Goal: Information Seeking & Learning: Learn about a topic

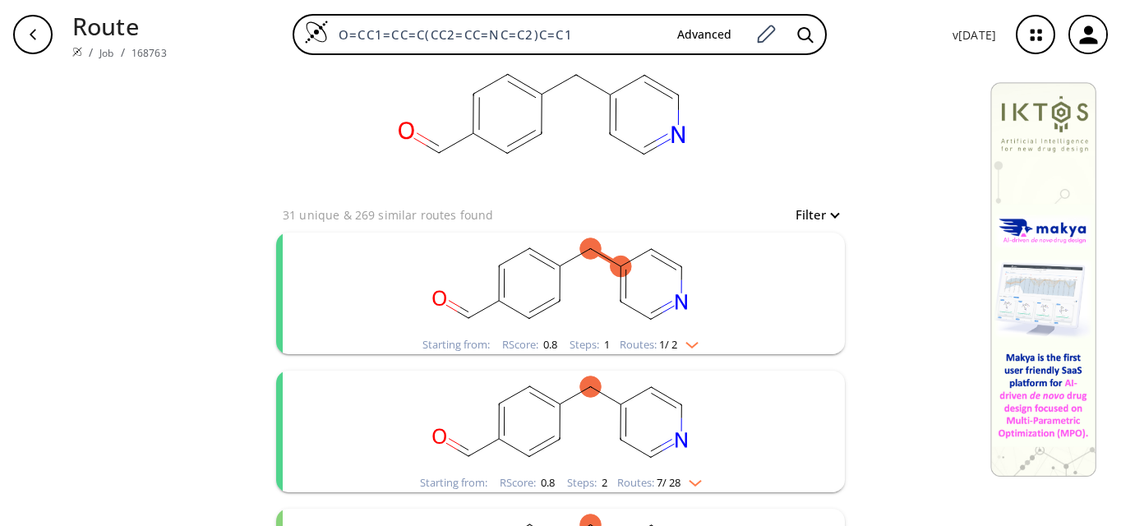
scroll to position [82, 0]
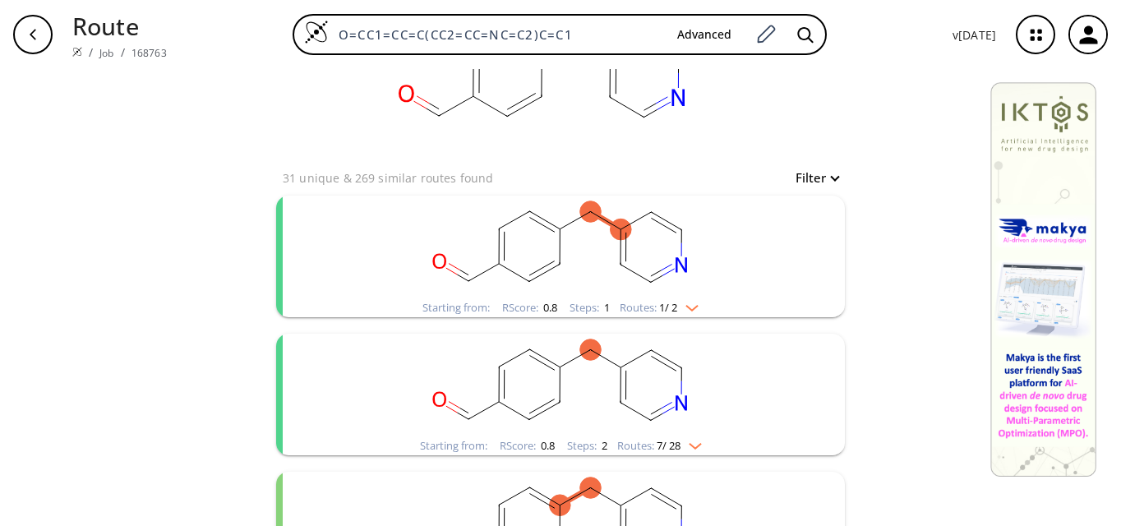
click at [586, 253] on rect "clusters" at bounding box center [560, 247] width 427 height 103
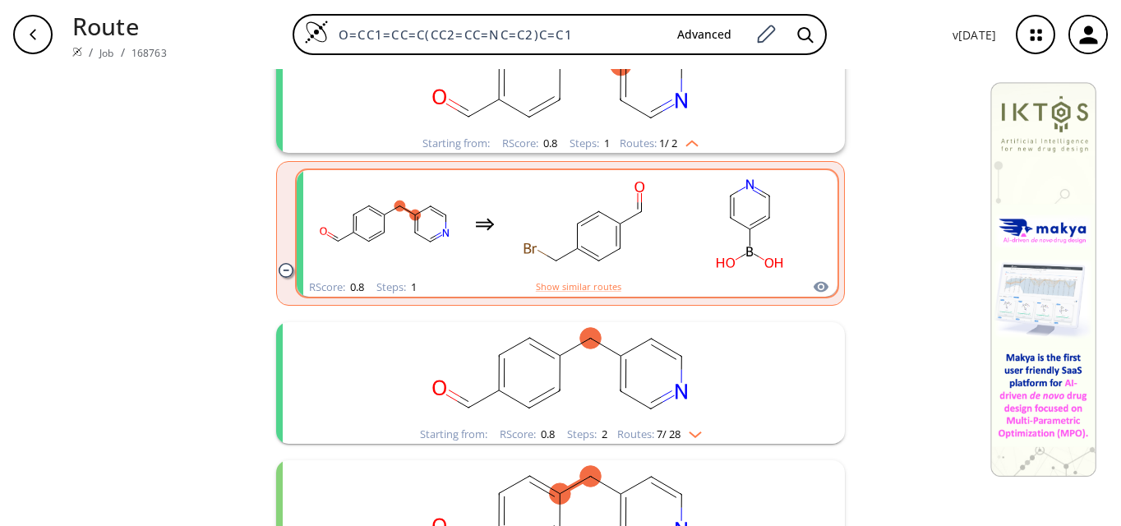
scroll to position [329, 0]
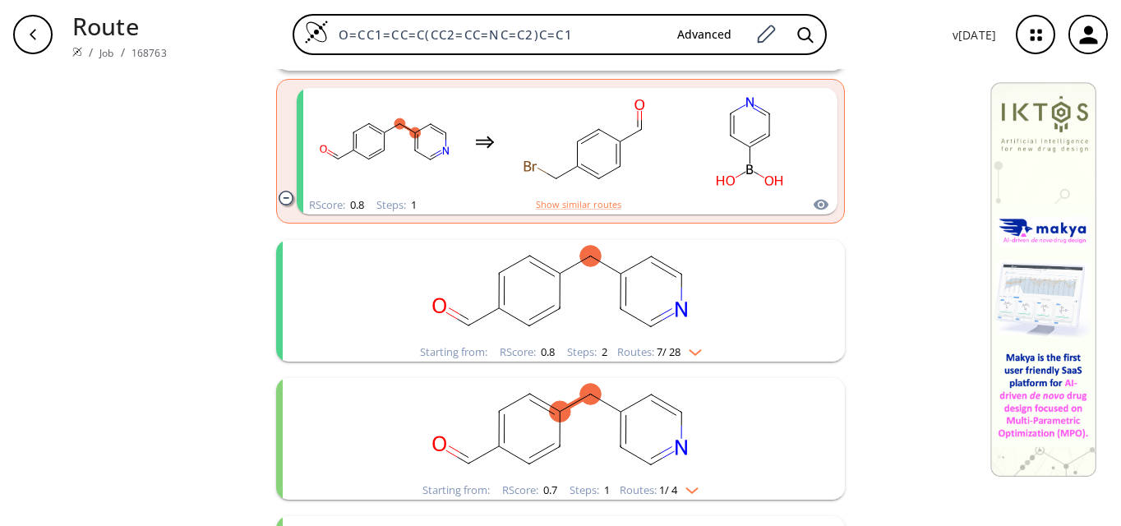
click at [578, 311] on rect "clusters" at bounding box center [560, 291] width 427 height 103
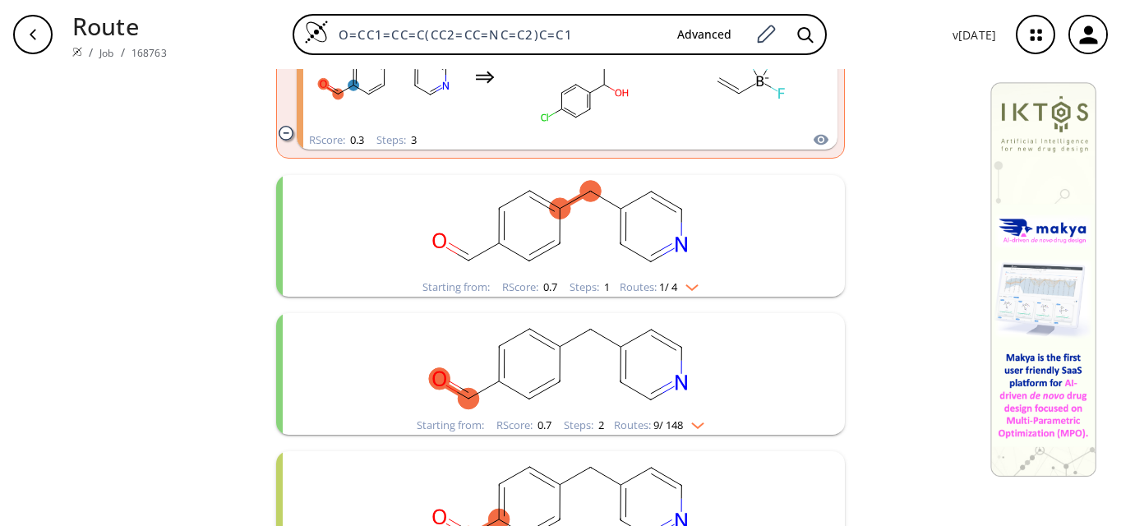
scroll to position [1561, 0]
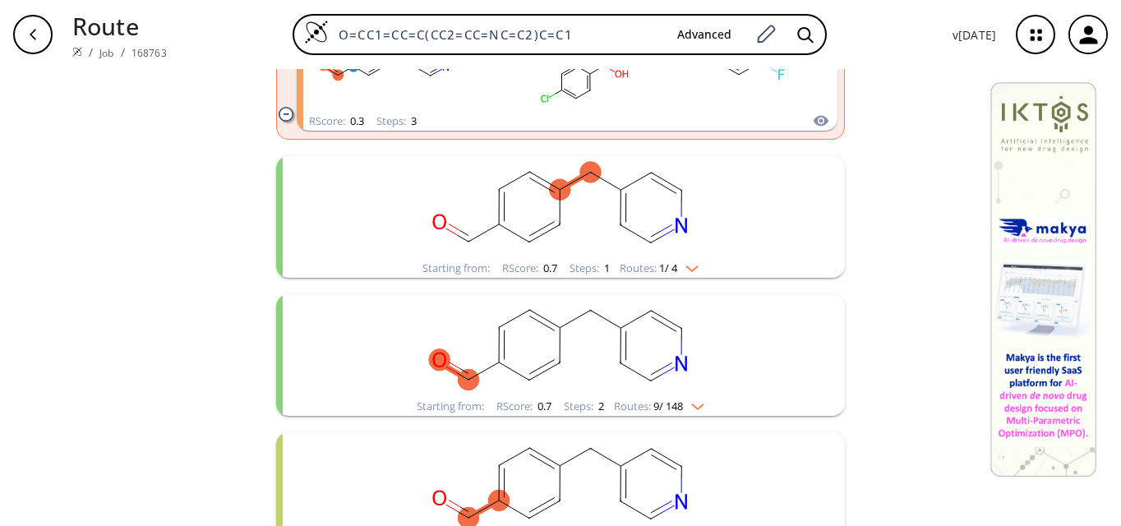
click at [572, 223] on rect "clusters" at bounding box center [560, 207] width 427 height 103
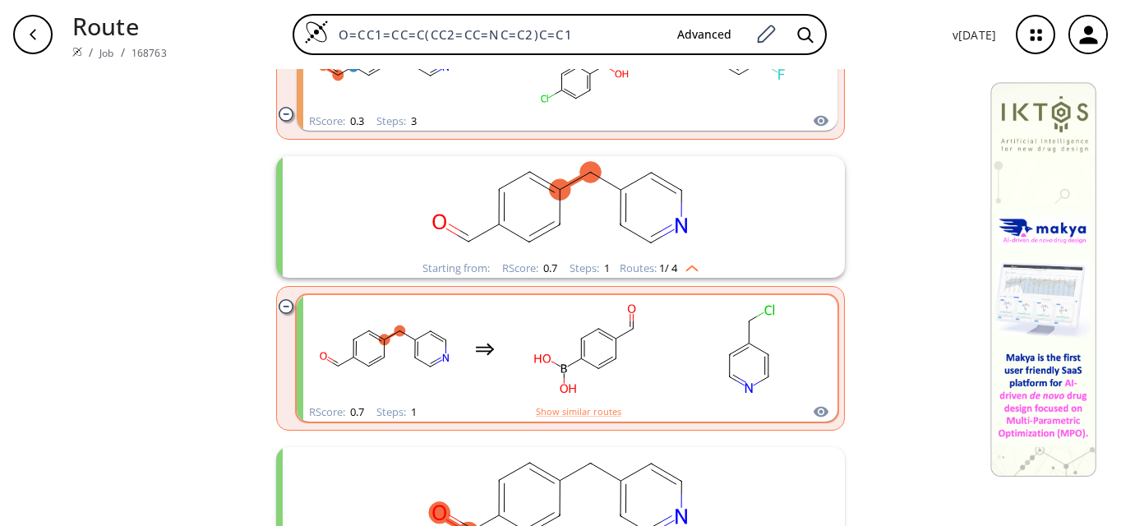
click at [611, 374] on rect "clusters" at bounding box center [585, 348] width 148 height 103
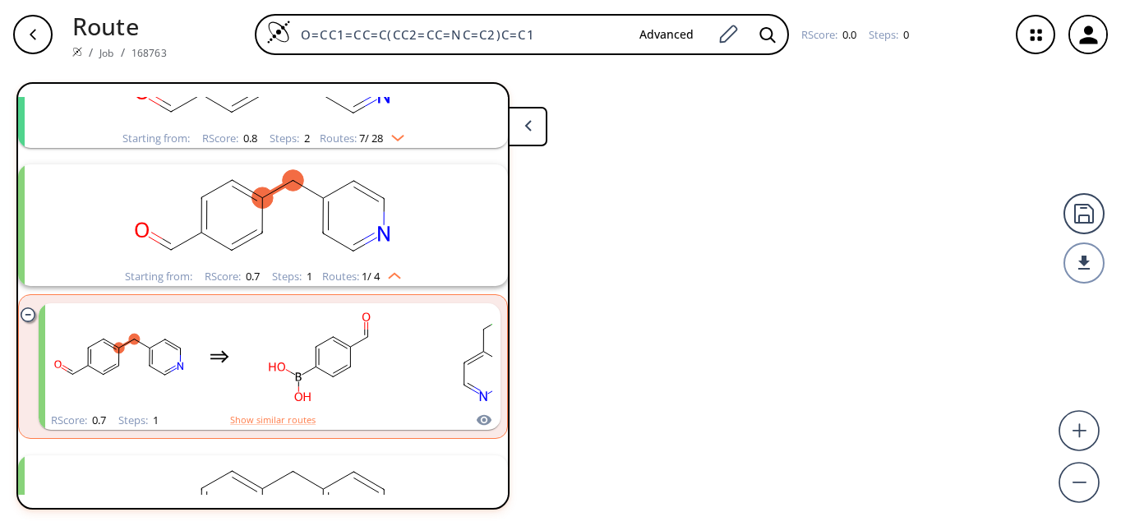
scroll to position [314, 0]
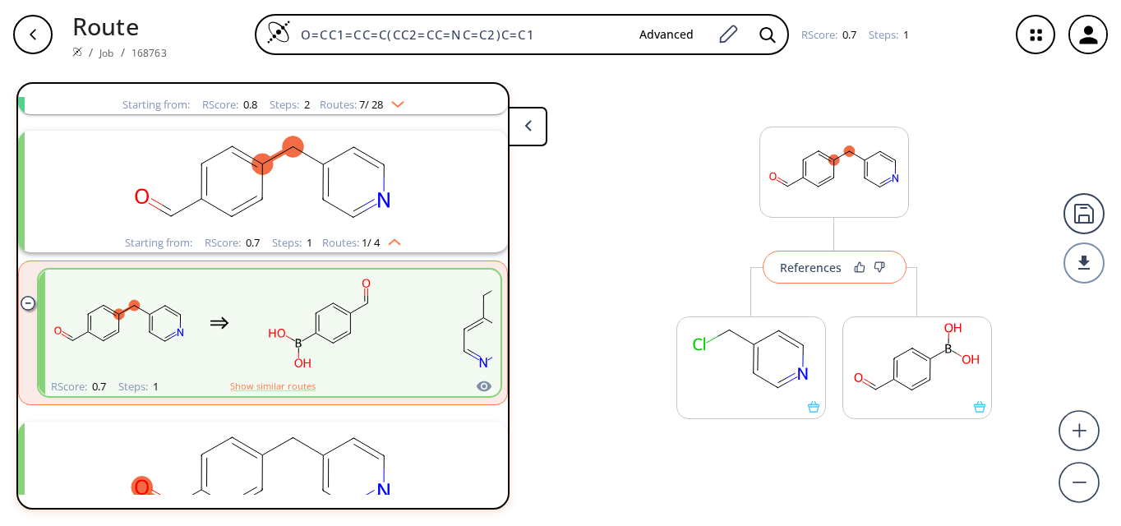
click at [809, 275] on button "References" at bounding box center [834, 267] width 144 height 33
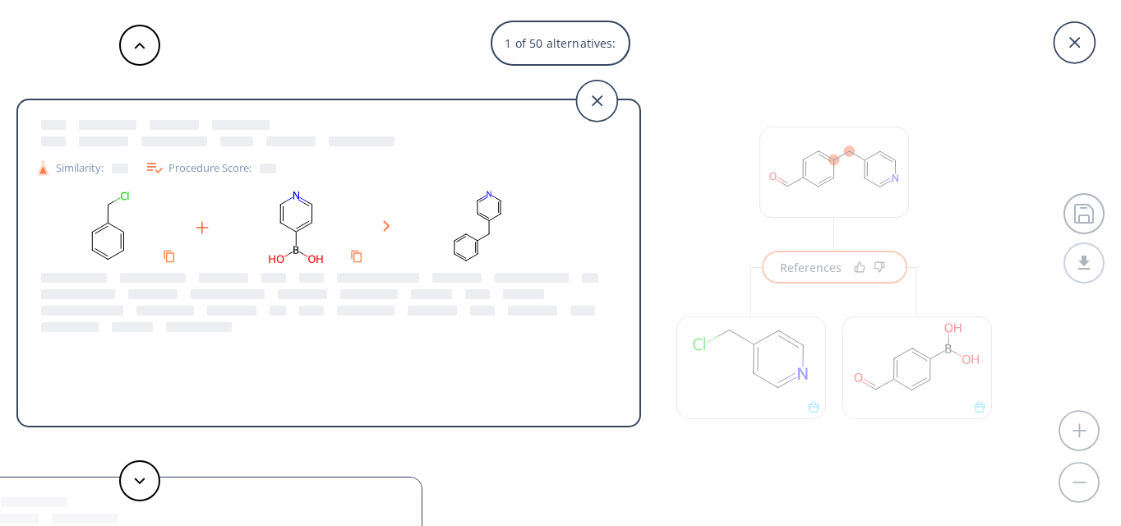
click at [937, 352] on div "1 of 50 alternatives: Similarity: Procedure Score: Similarity: Procedure Score:…" at bounding box center [560, 263] width 1121 height 526
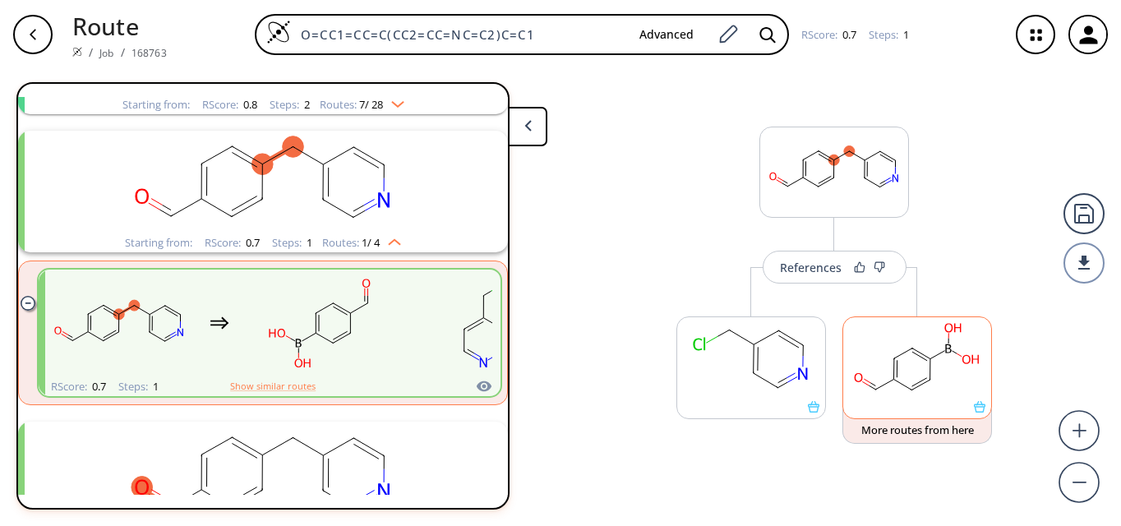
click at [952, 359] on rect at bounding box center [917, 359] width 148 height 84
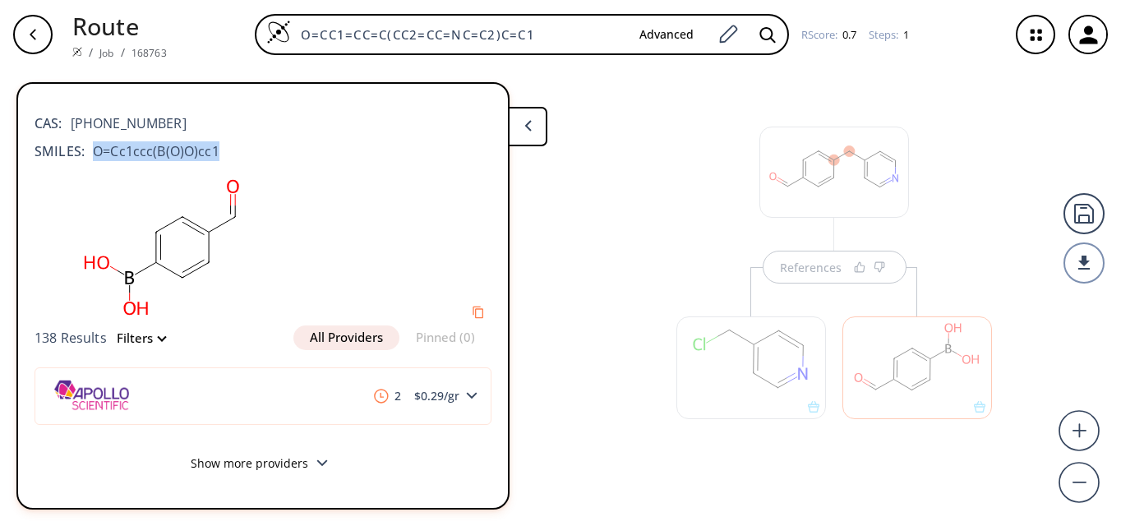
drag, startPoint x: 94, startPoint y: 149, endPoint x: 222, endPoint y: 159, distance: 128.6
click at [222, 159] on div "SMILES: O=Cc1ccc(B(O)O)cc1" at bounding box center [263, 151] width 457 height 20
copy span "O=Cc1ccc(B(O)O)cc1"
drag, startPoint x: 551, startPoint y: 39, endPoint x: 153, endPoint y: 10, distance: 399.5
click at [153, 10] on div "Route / Job / 168763 O=CC1=CC=C(CC2=CC=NC=C2)C=C1 Advanced RScore : 0.7 Steps :…" at bounding box center [560, 34] width 1121 height 69
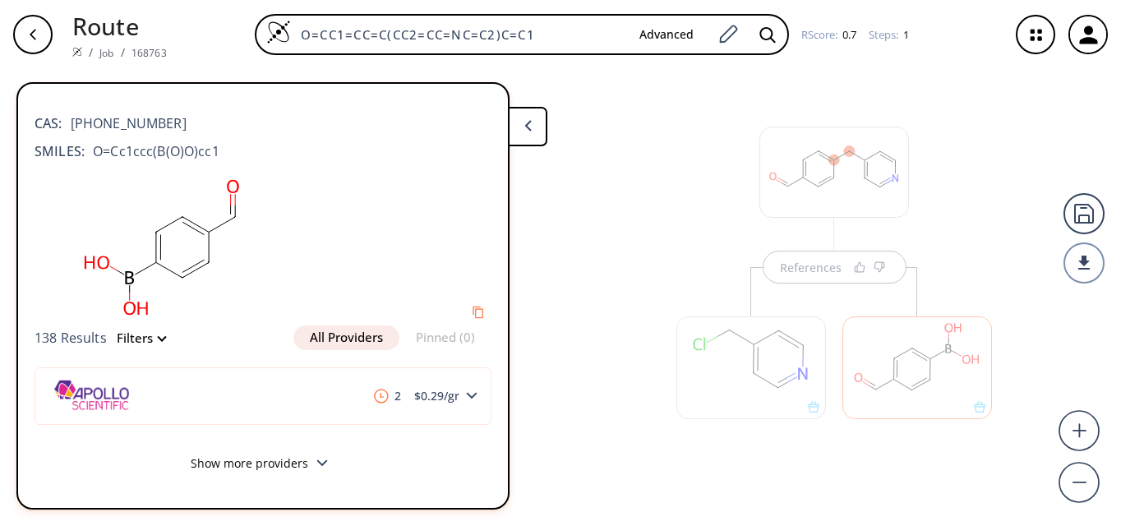
paste input "c1ccc(B(O)O)cc"
type input "O=Cc1ccc(B(O)O)cc1"
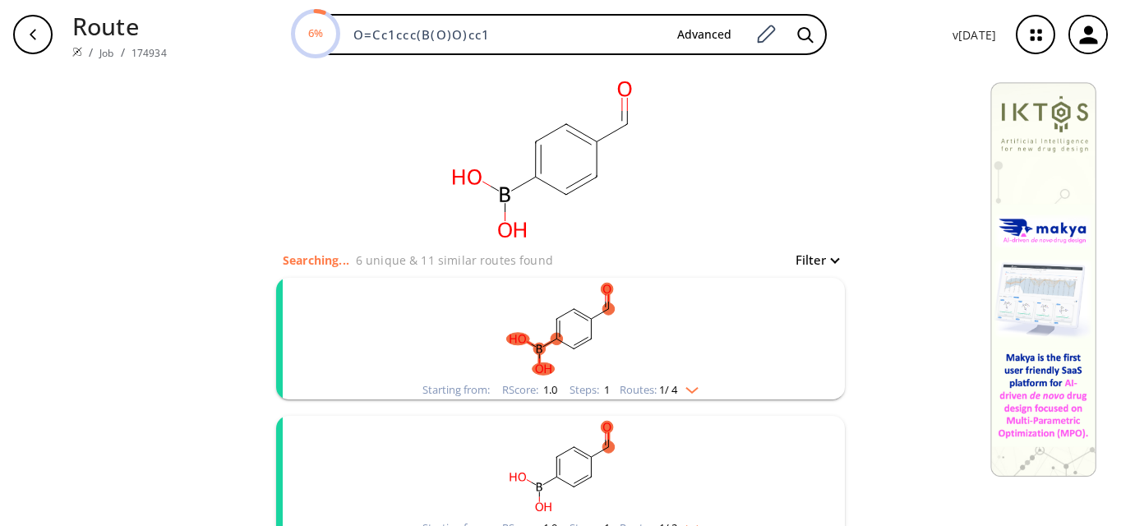
click at [556, 357] on rect "clusters" at bounding box center [560, 329] width 427 height 103
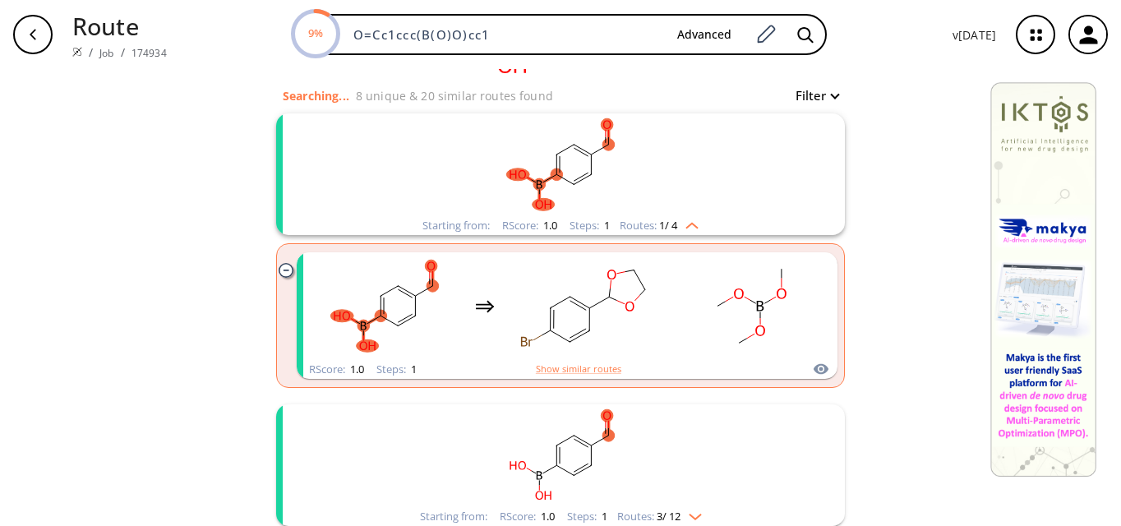
scroll to position [246, 0]
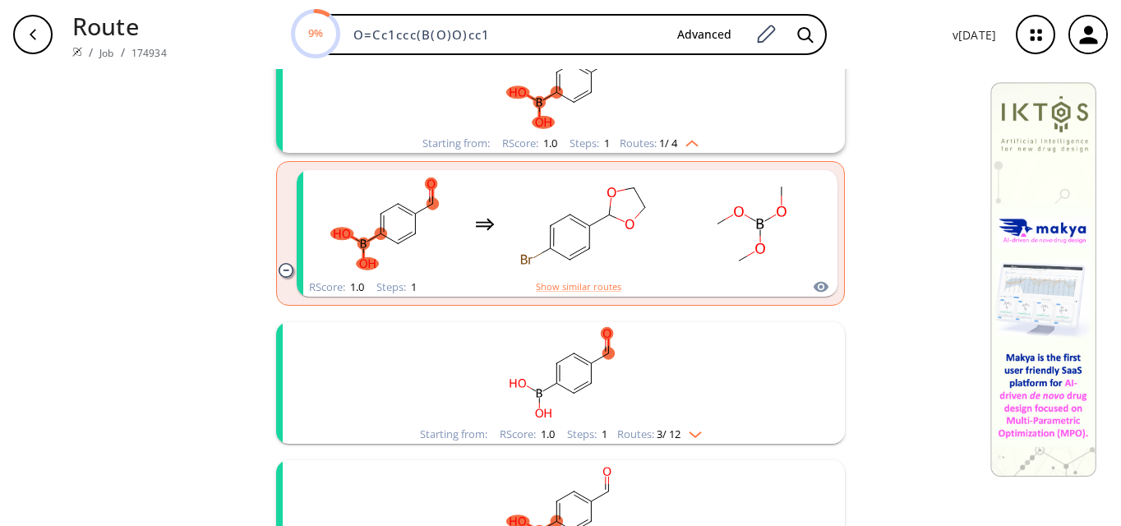
click at [629, 394] on rect "clusters" at bounding box center [560, 373] width 427 height 103
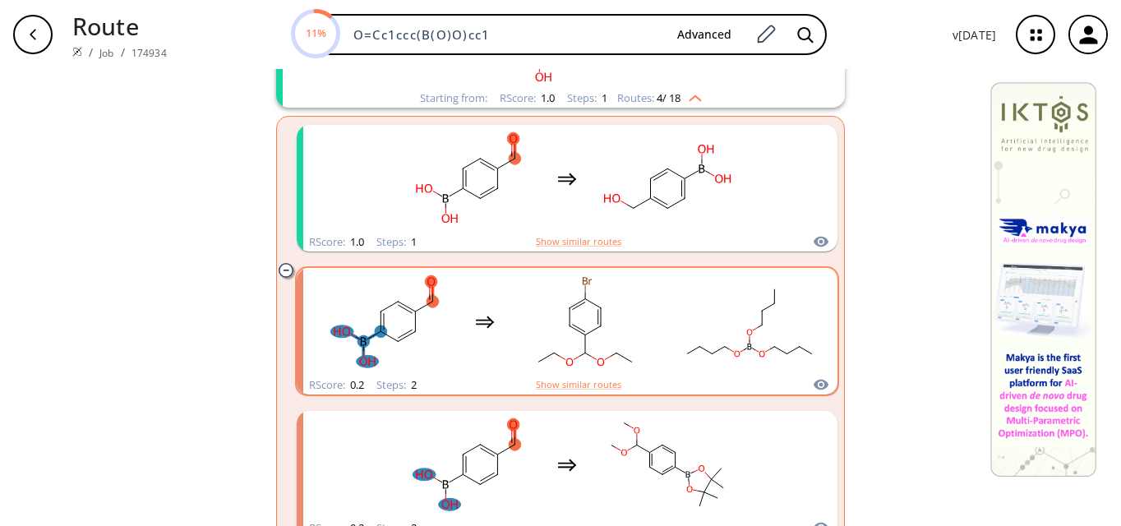
scroll to position [657, 0]
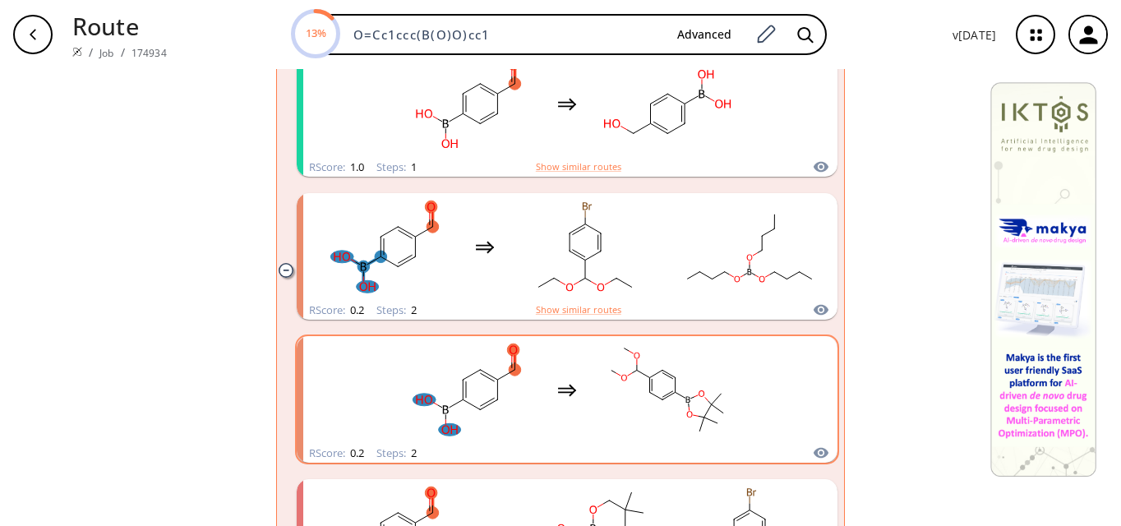
click at [661, 408] on rect "clusters" at bounding box center [667, 390] width 148 height 103
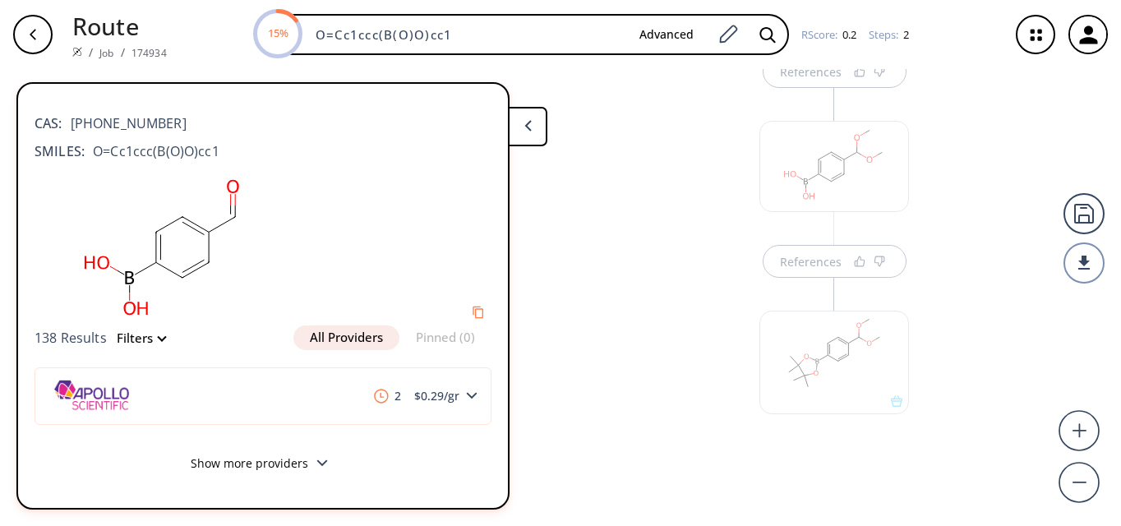
scroll to position [125, 0]
click at [20, 35] on div "button" at bounding box center [32, 34] width 39 height 39
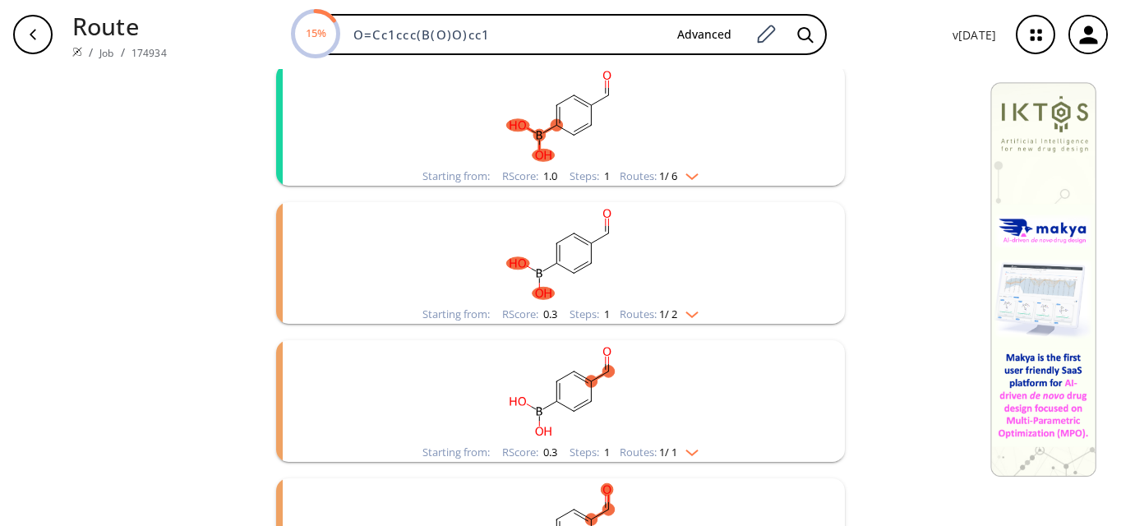
scroll to position [408, 0]
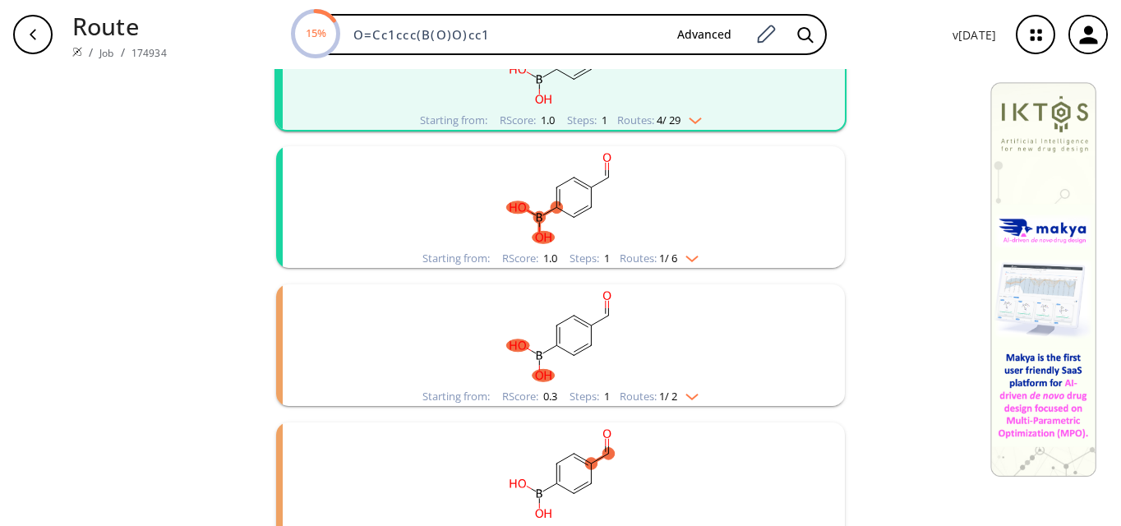
click at [550, 329] on ellipse "clusters" at bounding box center [556, 326] width 12 height 12
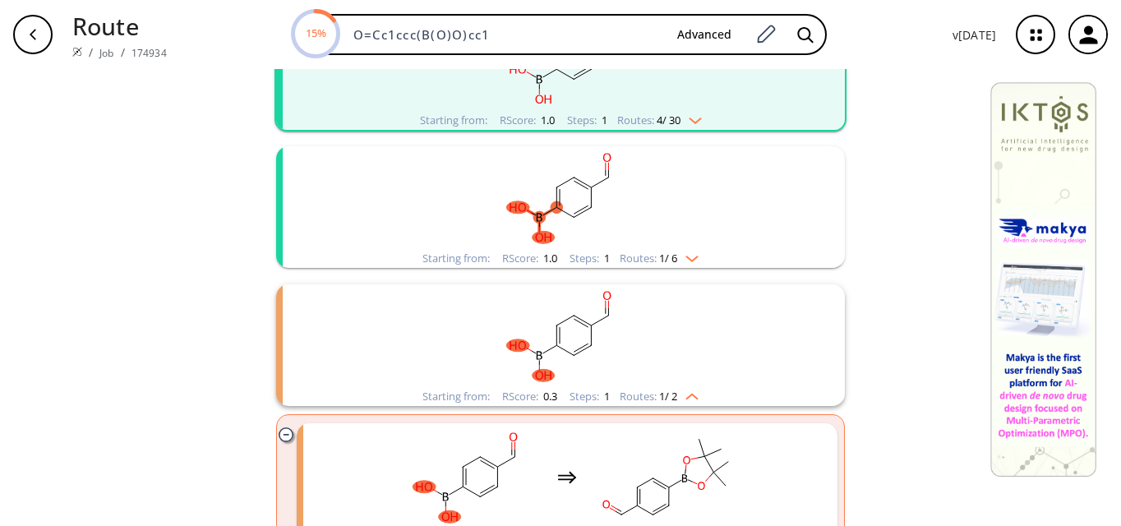
scroll to position [490, 0]
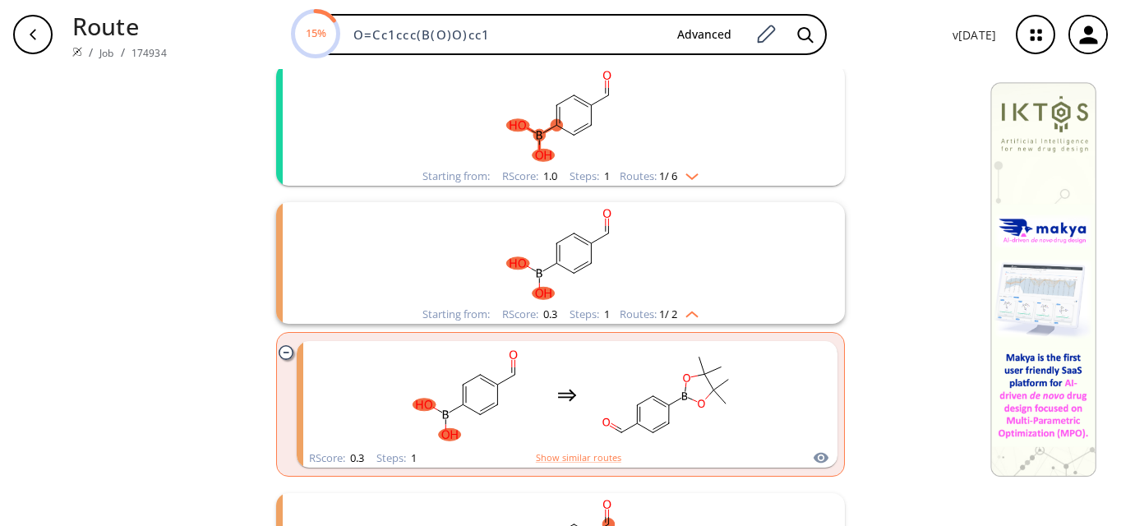
click at [568, 274] on ellipse "clusters" at bounding box center [574, 273] width 12 height 12
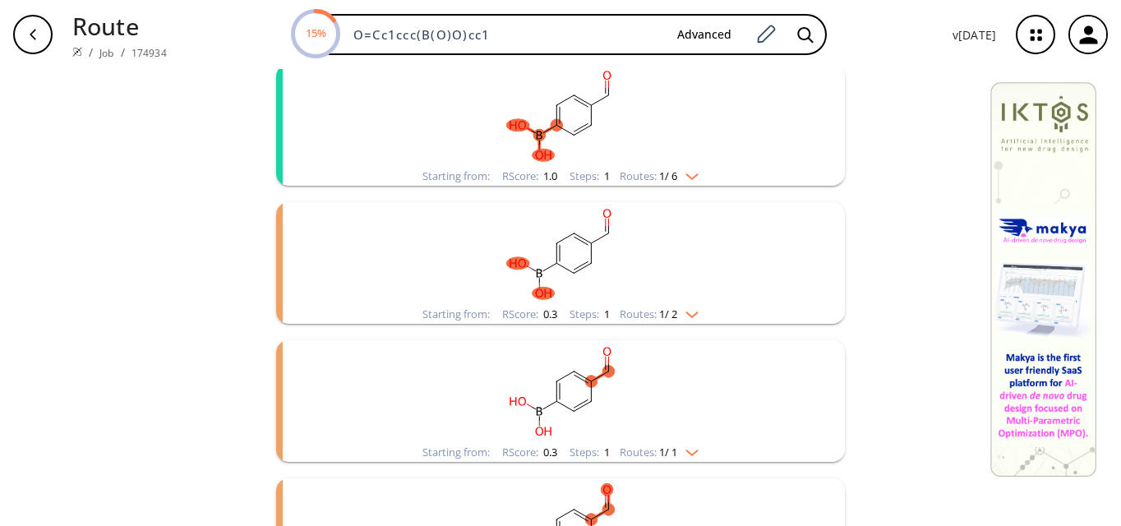
click at [586, 154] on rect "clusters" at bounding box center [560, 115] width 427 height 103
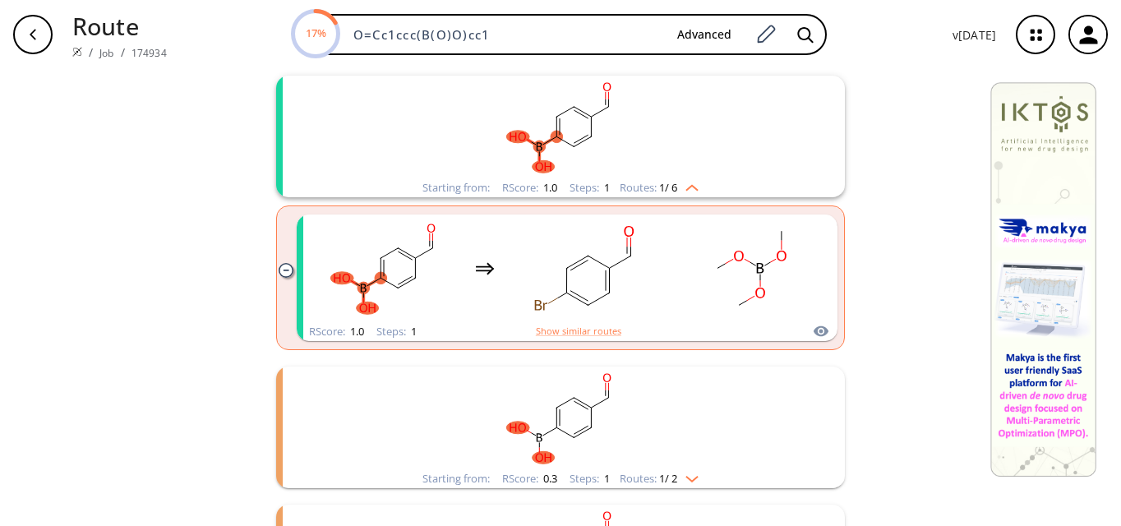
scroll to position [232, 0]
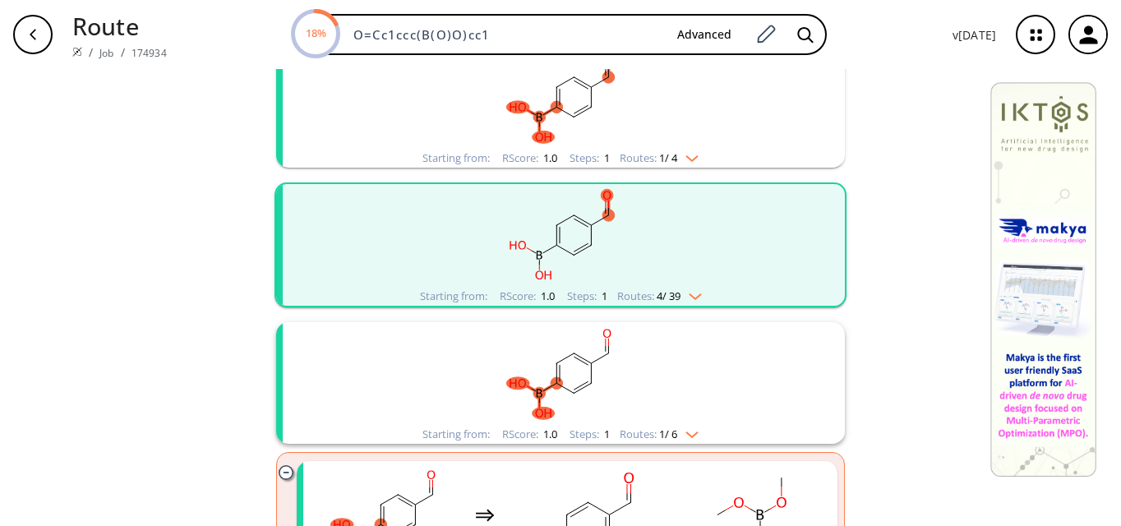
click at [610, 380] on rect "clusters" at bounding box center [560, 373] width 427 height 103
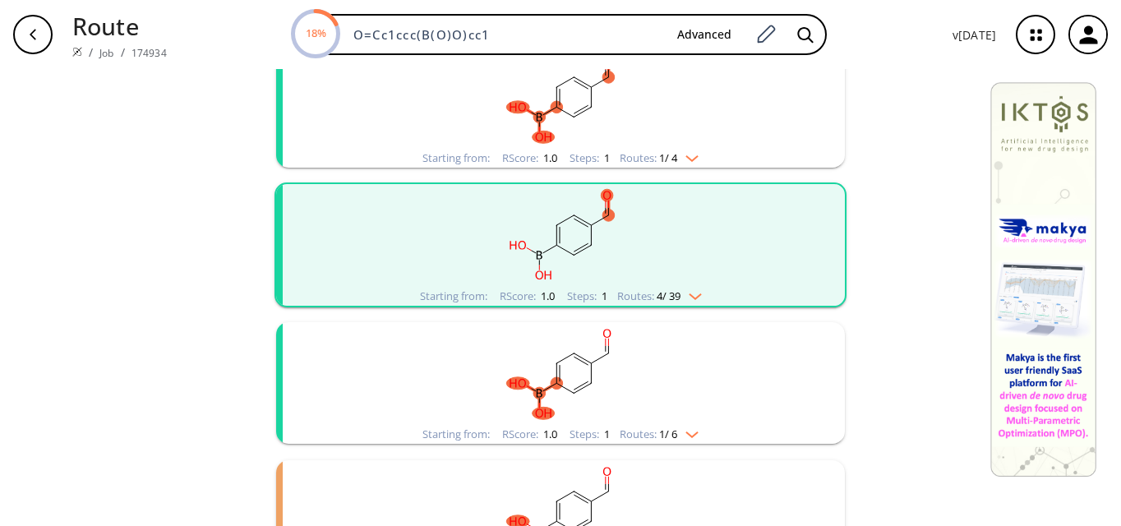
click at [610, 382] on rect "clusters" at bounding box center [560, 373] width 427 height 103
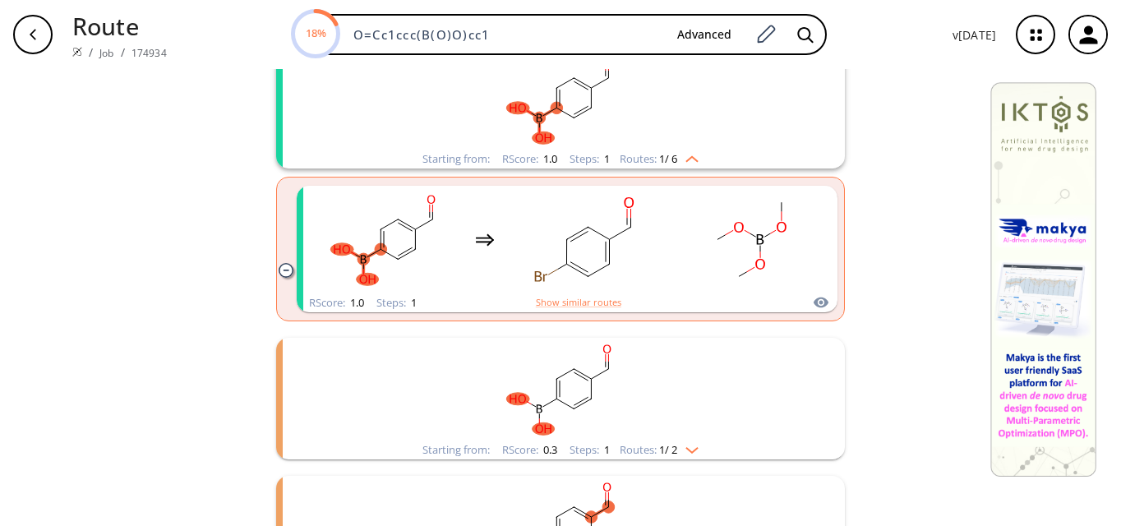
scroll to position [478, 0]
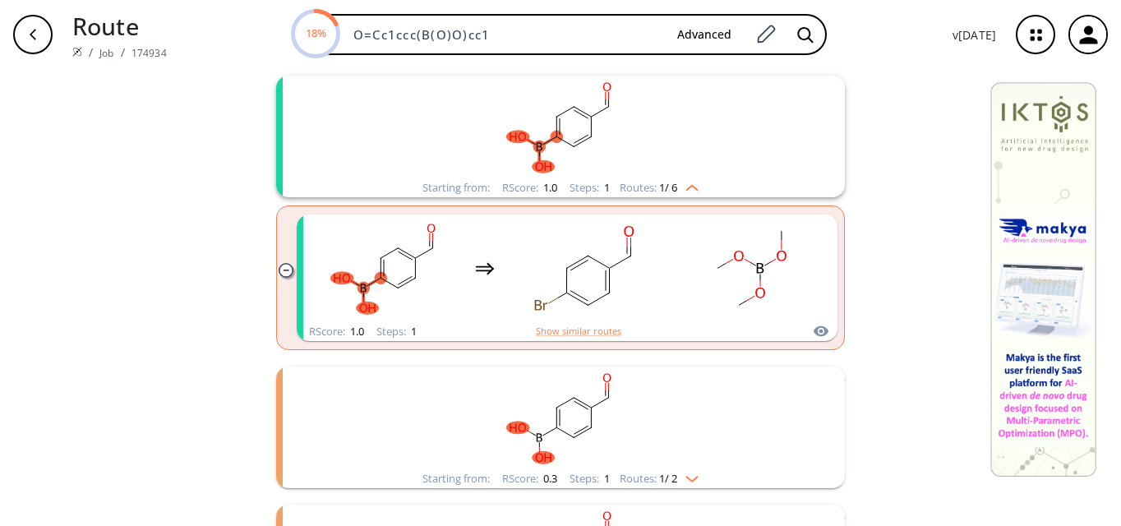
click at [649, 437] on rect "clusters" at bounding box center [560, 417] width 427 height 103
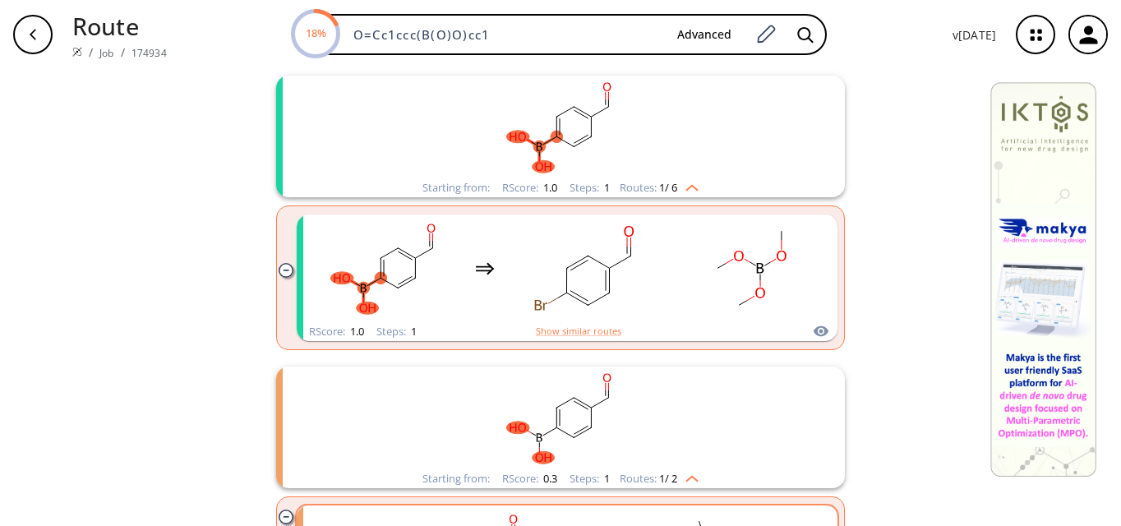
scroll to position [725, 0]
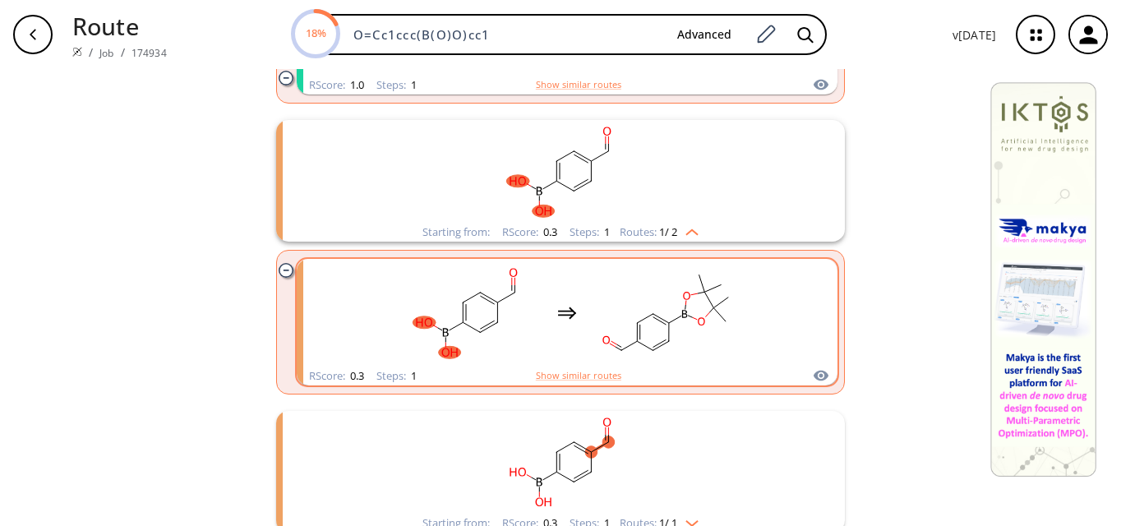
click at [723, 339] on rect "clusters" at bounding box center [667, 312] width 148 height 103
